Goal: Find specific page/section

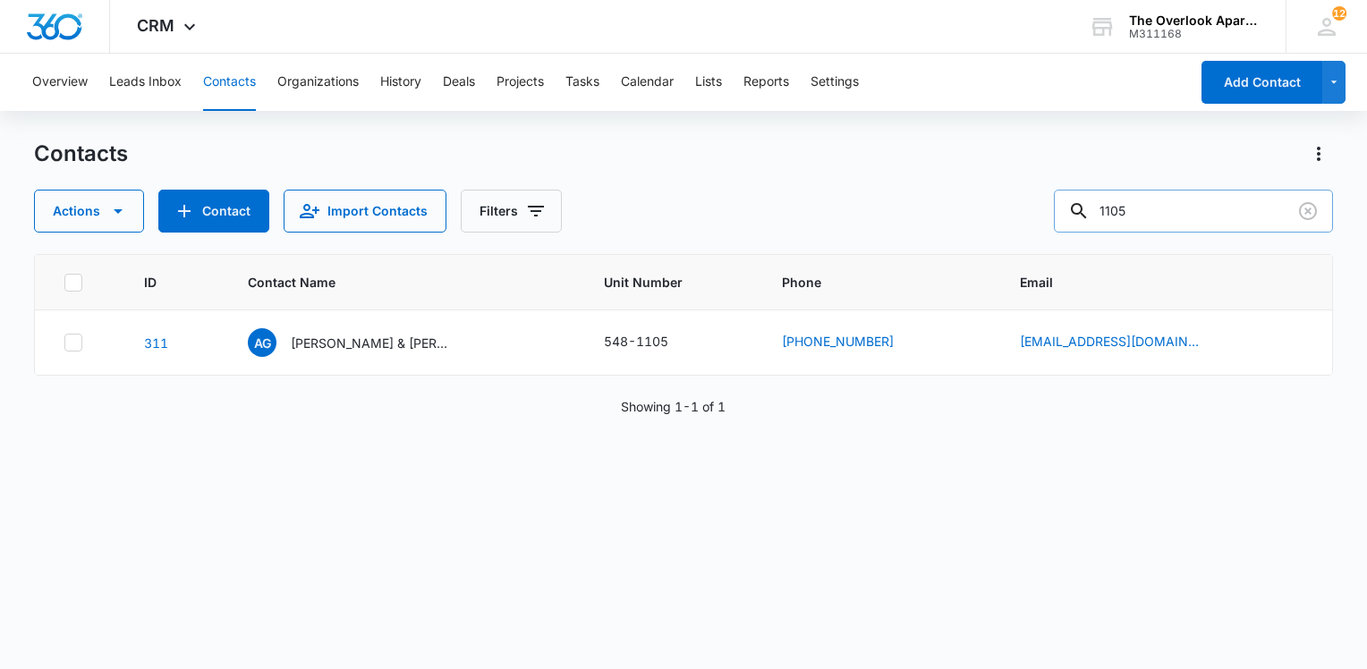
click at [1234, 199] on input "1105" at bounding box center [1193, 211] width 279 height 43
type input "8207"
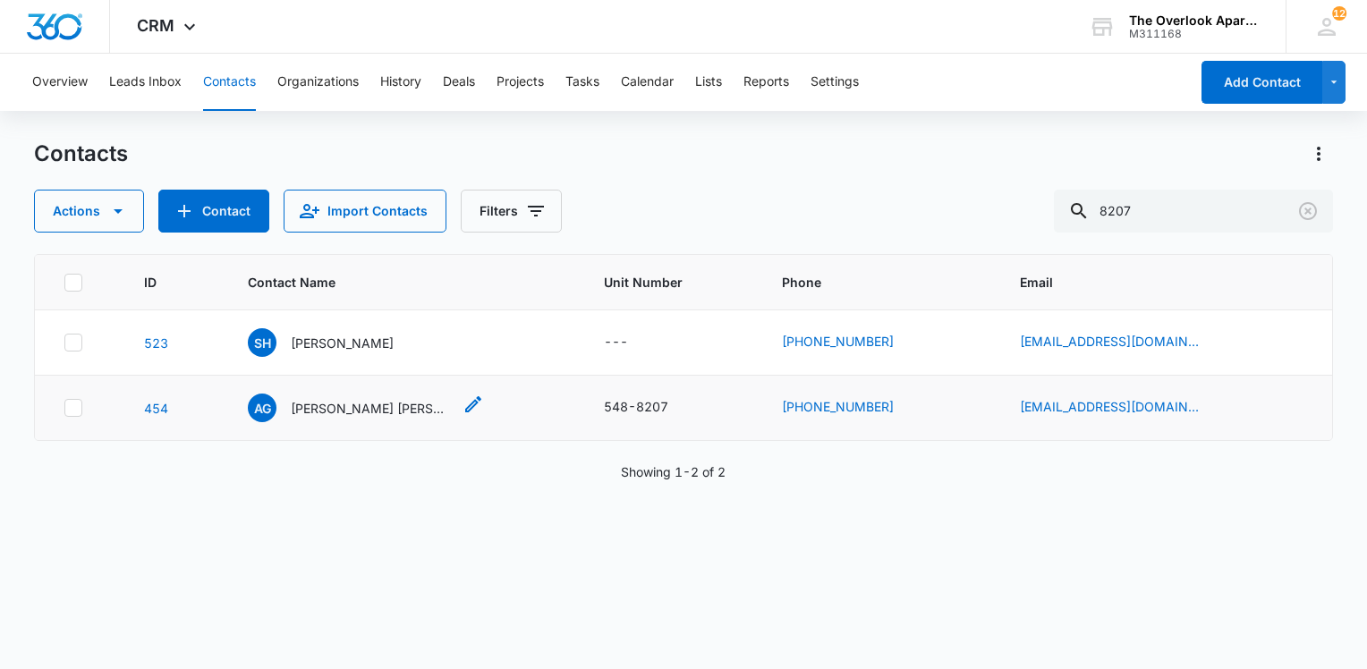
click at [397, 399] on p "[PERSON_NAME] [PERSON_NAME] [PERSON_NAME] [PERSON_NAME] & [PERSON_NAME]" at bounding box center [371, 408] width 161 height 19
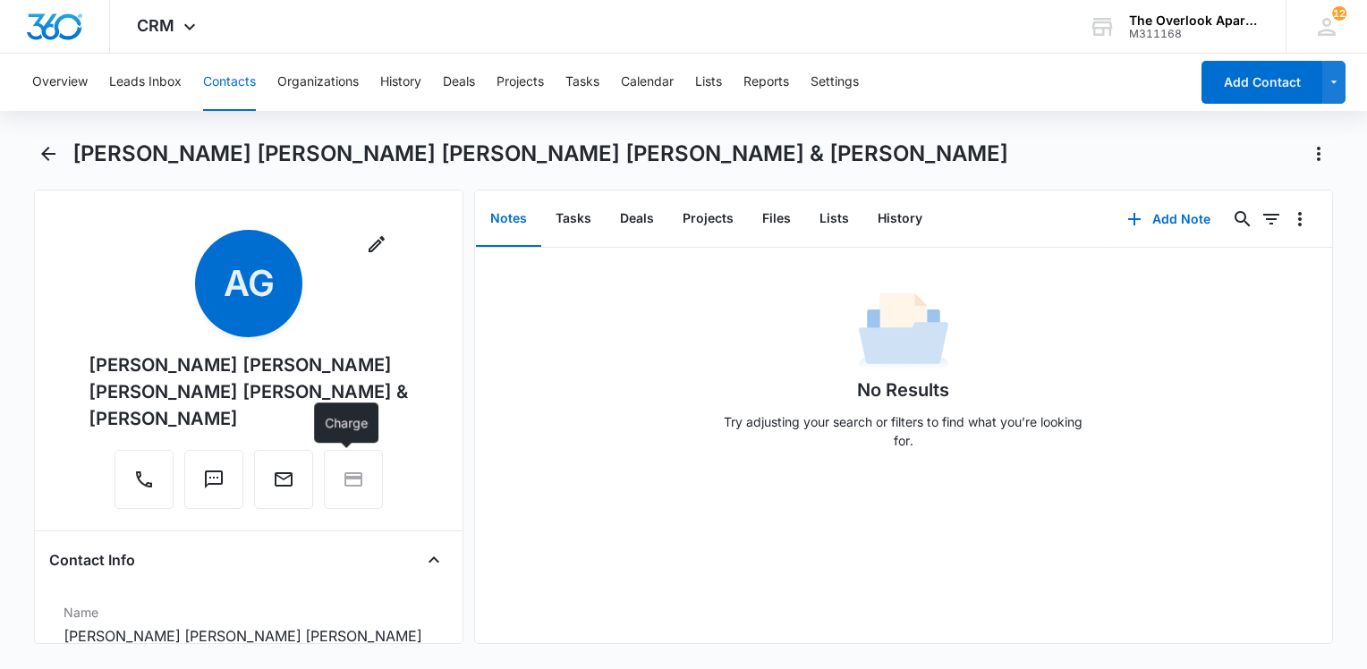
scroll to position [358, 0]
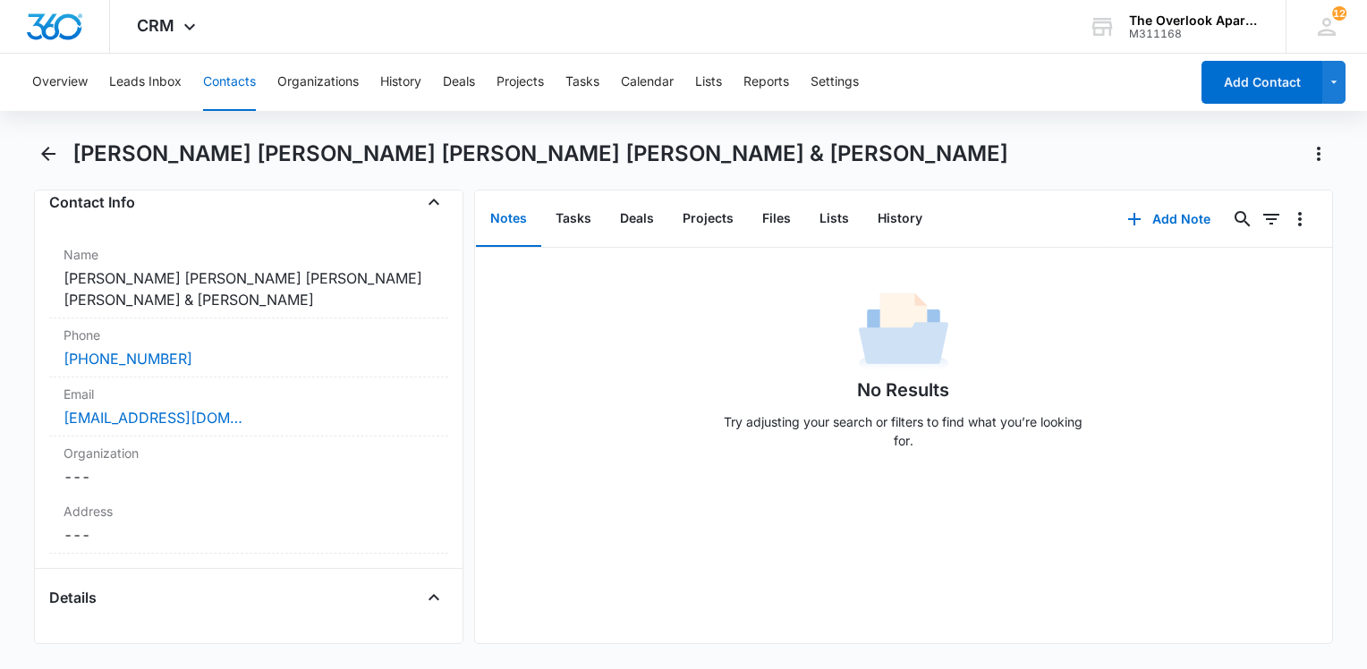
click at [241, 88] on button "Contacts" at bounding box center [229, 82] width 53 height 57
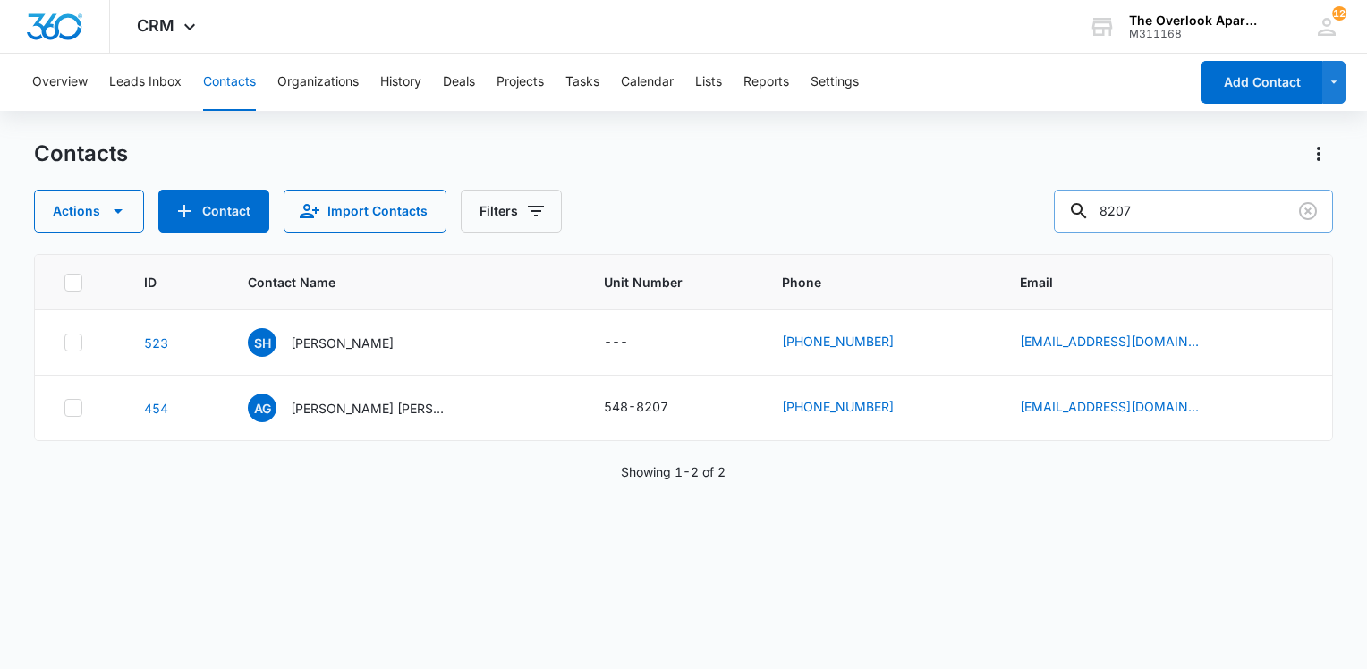
click at [1177, 211] on input "8207" at bounding box center [1193, 211] width 279 height 43
type input "8"
type input "10204"
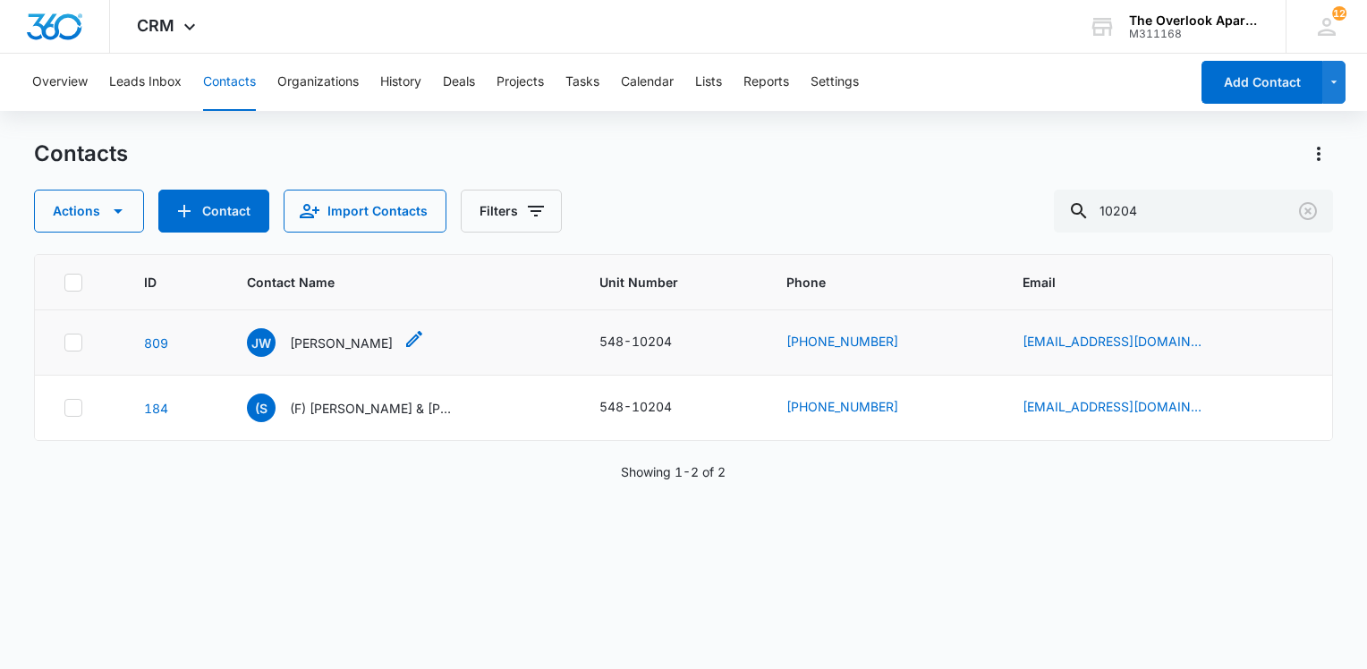
click at [371, 343] on p "[PERSON_NAME]" at bounding box center [341, 343] width 103 height 19
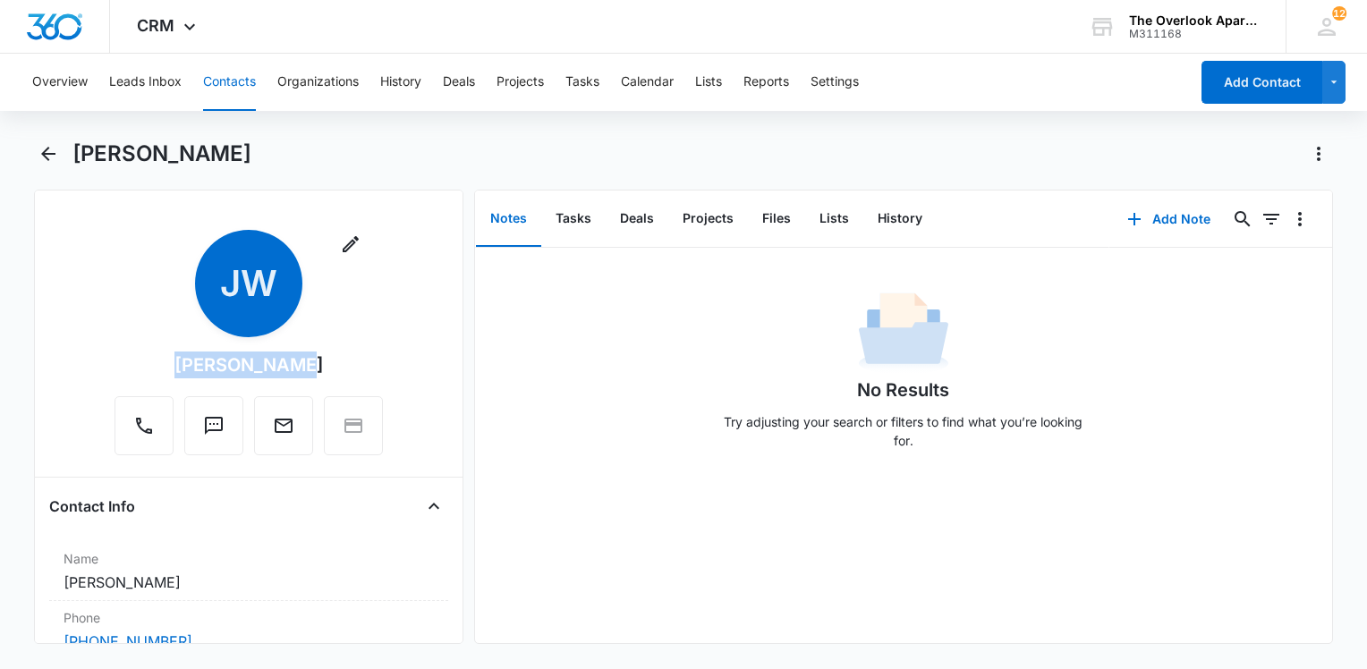
drag, startPoint x: 243, startPoint y: 364, endPoint x: 165, endPoint y: 366, distance: 78.7
click at [165, 366] on div "Remove [PERSON_NAME] [PERSON_NAME]" at bounding box center [248, 342] width 268 height 225
click at [405, 355] on div "Remove [PERSON_NAME] [PERSON_NAME]" at bounding box center [248, 346] width 399 height 233
drag, startPoint x: 326, startPoint y: 363, endPoint x: 165, endPoint y: 363, distance: 161.0
click at [165, 363] on div "Remove [PERSON_NAME] [PERSON_NAME]" at bounding box center [248, 342] width 268 height 225
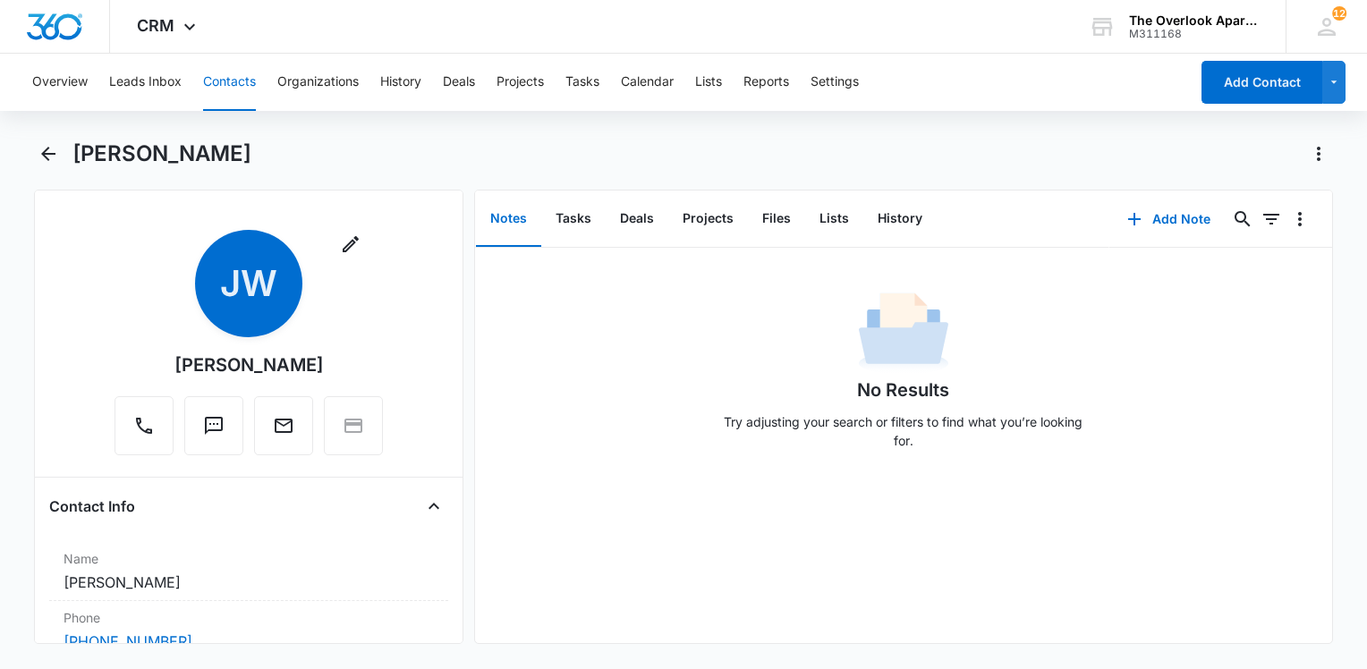
drag, startPoint x: 165, startPoint y: 363, endPoint x: 184, endPoint y: 363, distance: 19.7
copy div "[PERSON_NAME]"
